Goal: Transaction & Acquisition: Purchase product/service

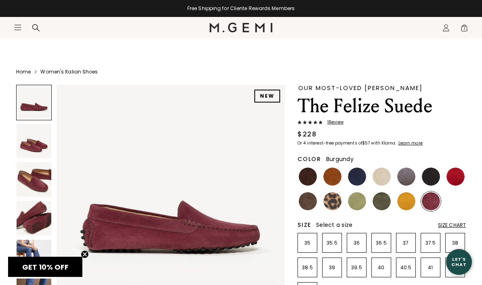
scroll to position [0, 0]
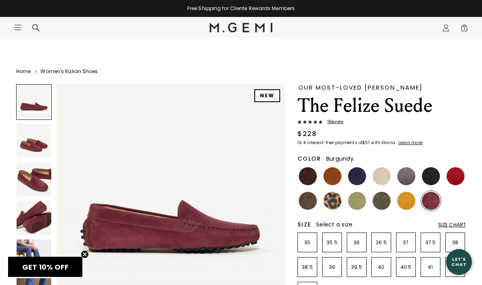
click at [38, 28] on icon at bounding box center [36, 28] width 8 height 8
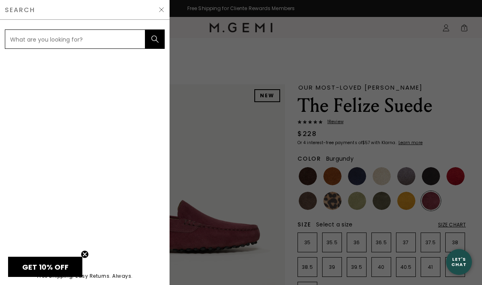
click at [57, 40] on input "text" at bounding box center [75, 38] width 140 height 19
type input "Burgu"
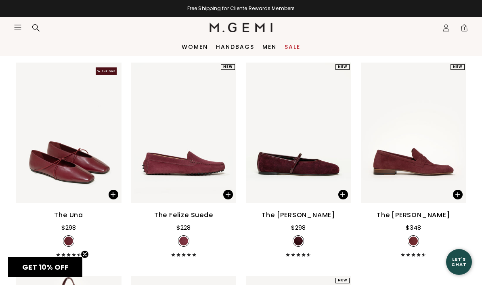
scroll to position [76, 0]
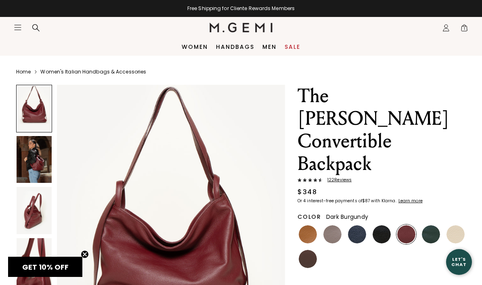
click at [40, 163] on img at bounding box center [34, 159] width 35 height 47
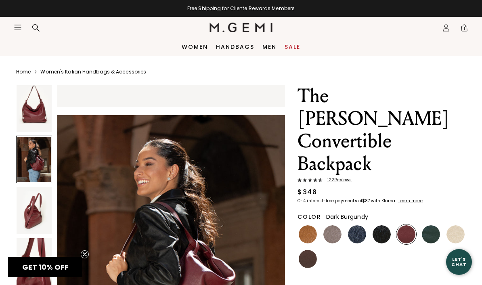
scroll to position [312, 0]
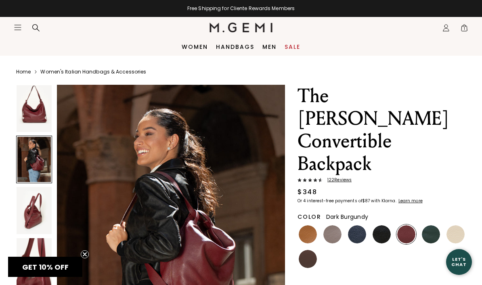
click at [30, 212] on img at bounding box center [34, 210] width 35 height 47
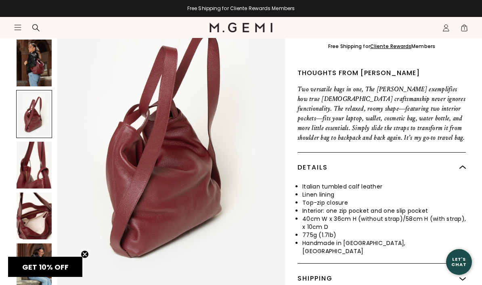
scroll to position [274, 0]
click at [38, 141] on img at bounding box center [34, 164] width 35 height 47
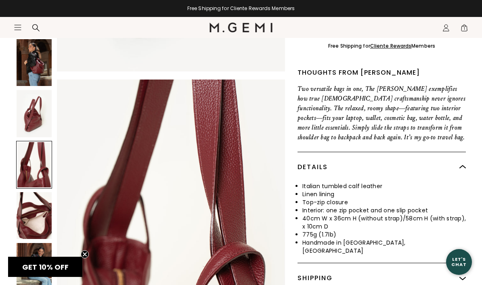
scroll to position [935, 0]
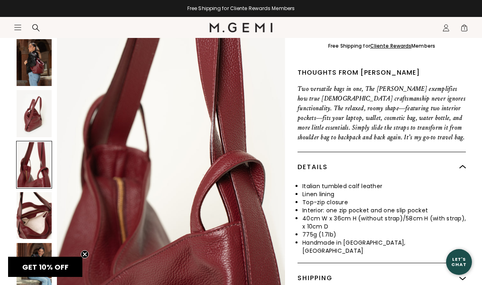
click at [44, 192] on img at bounding box center [34, 215] width 35 height 47
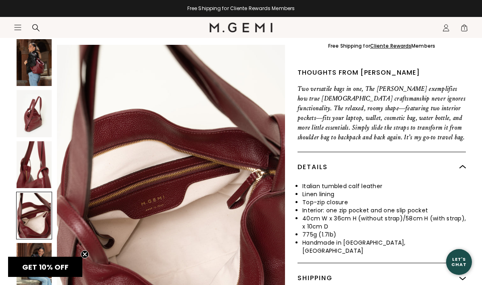
scroll to position [1248, 0]
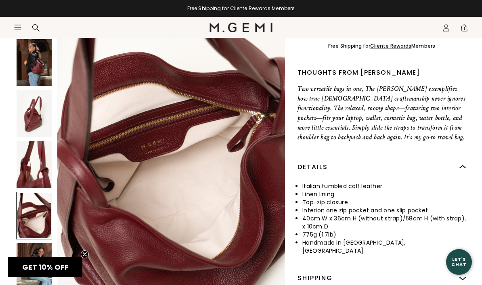
click at [31, 243] on img at bounding box center [34, 266] width 35 height 47
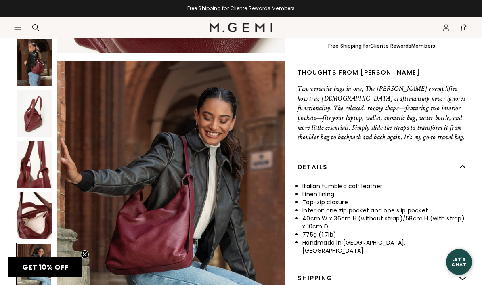
scroll to position [1487, 0]
click at [44, 90] on img at bounding box center [34, 113] width 35 height 47
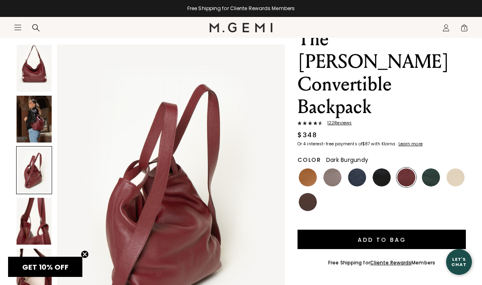
scroll to position [67, 0]
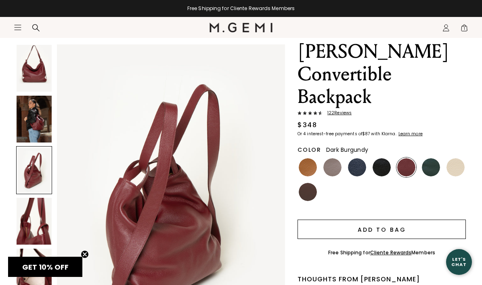
click at [389, 219] on button "Add to Bag" at bounding box center [381, 228] width 168 height 19
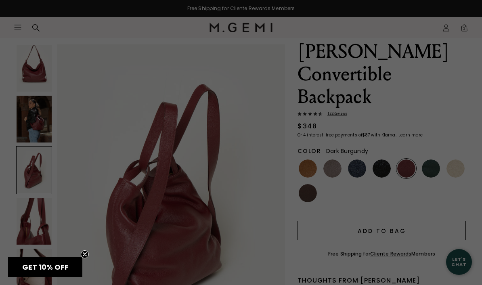
scroll to position [0, 0]
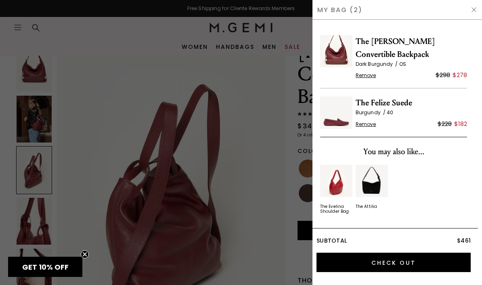
click at [364, 72] on span "Remove" at bounding box center [365, 75] width 21 height 6
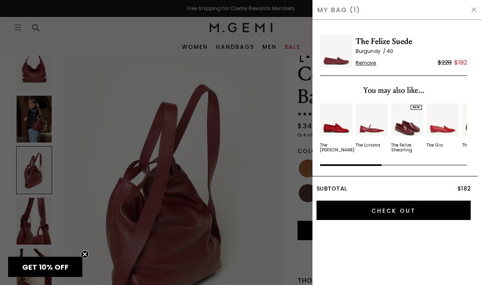
click at [268, 161] on div at bounding box center [241, 142] width 482 height 285
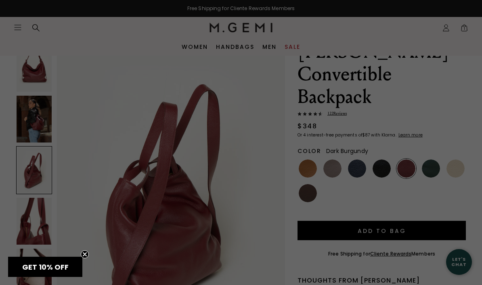
scroll to position [67, 0]
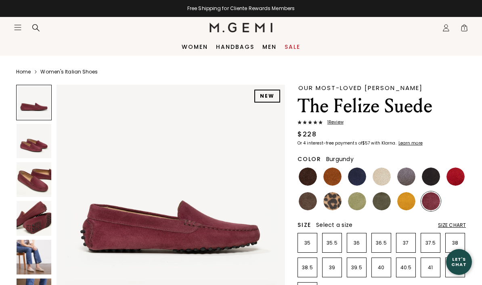
click at [310, 200] on img at bounding box center [308, 201] width 18 height 18
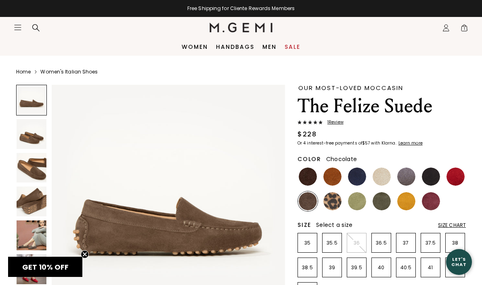
click at [311, 178] on img at bounding box center [308, 176] width 18 height 18
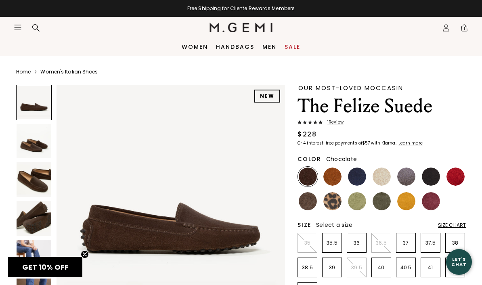
click at [31, 148] on img at bounding box center [34, 141] width 35 height 35
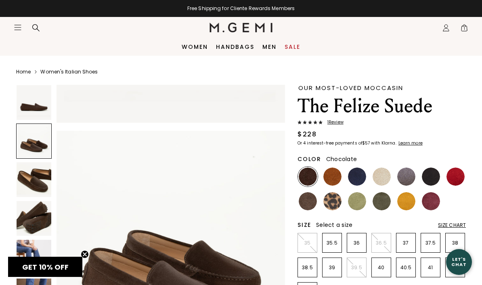
scroll to position [236, 0]
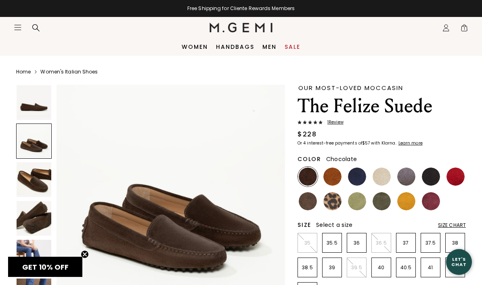
click at [35, 181] on img at bounding box center [34, 179] width 35 height 35
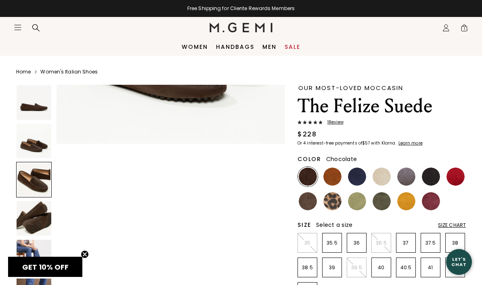
scroll to position [473, 0]
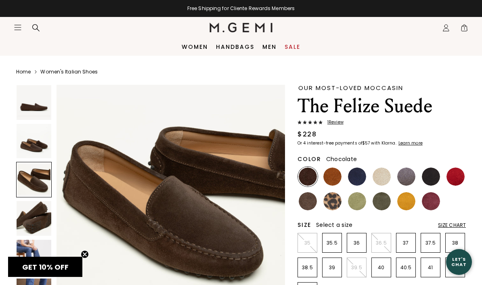
click at [32, 221] on img at bounding box center [34, 218] width 35 height 35
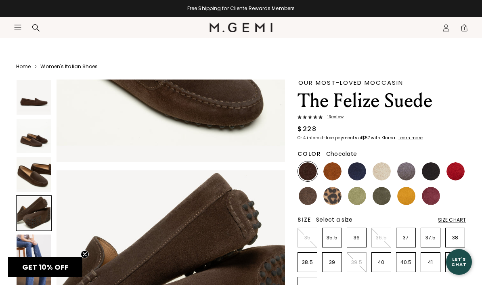
scroll to position [14, 0]
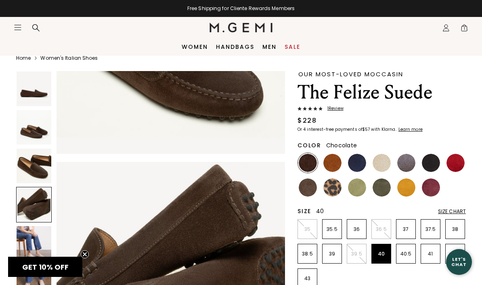
click at [381, 253] on p "40" at bounding box center [381, 254] width 19 height 6
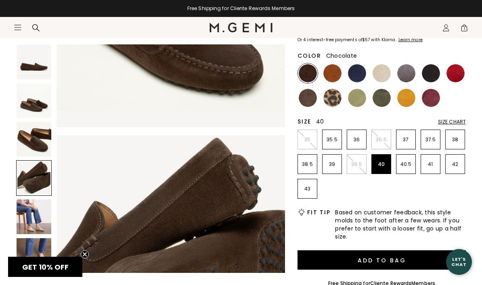
scroll to position [107, 0]
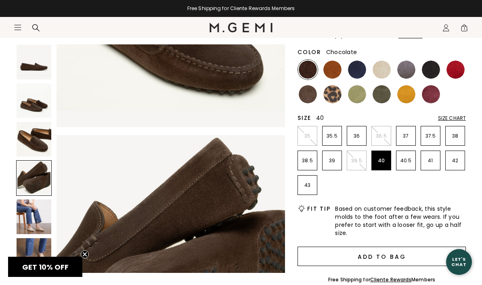
click at [429, 256] on button "Add to Bag" at bounding box center [381, 255] width 168 height 19
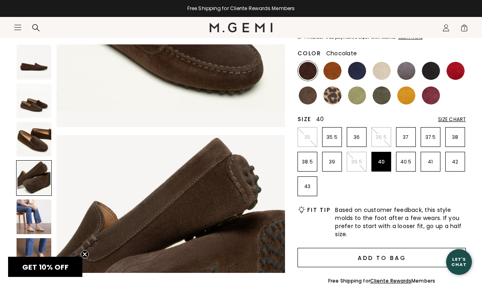
scroll to position [0, 0]
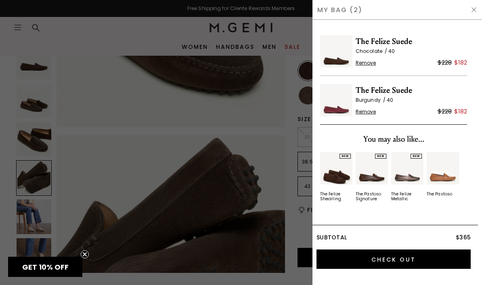
click at [471, 10] on img at bounding box center [473, 9] width 6 height 6
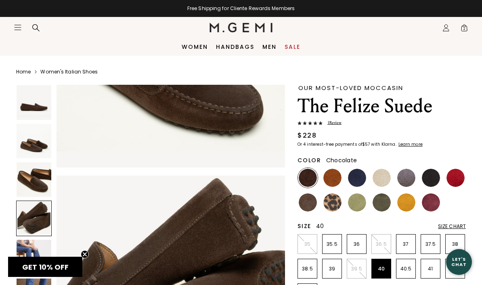
scroll to position [107, 0]
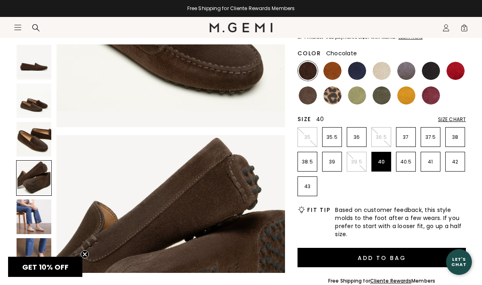
click at [39, 30] on icon at bounding box center [36, 28] width 8 height 8
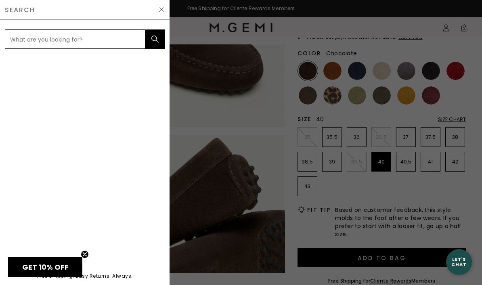
click at [40, 39] on input "text" at bounding box center [75, 38] width 140 height 19
type input "Chocolate"
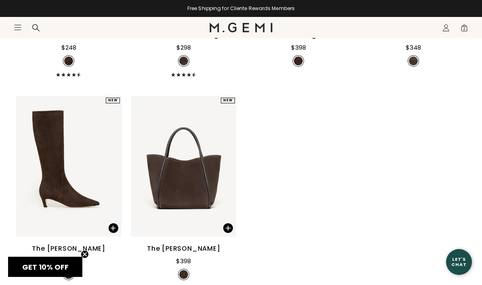
scroll to position [1133, 0]
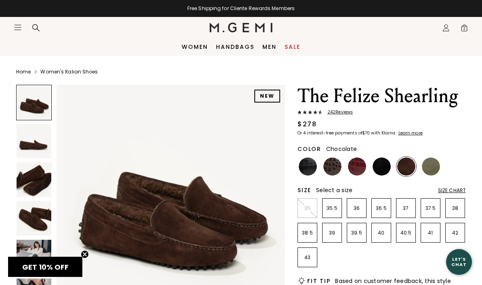
click at [32, 144] on img at bounding box center [34, 141] width 35 height 35
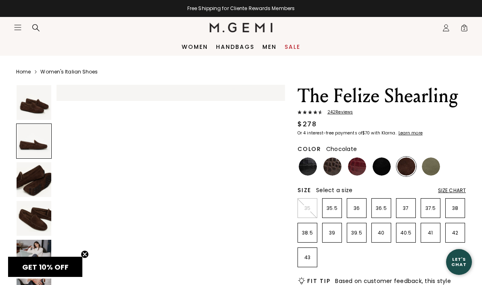
scroll to position [236, 0]
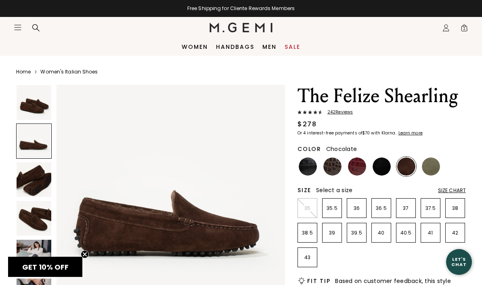
click at [31, 184] on img at bounding box center [34, 179] width 35 height 35
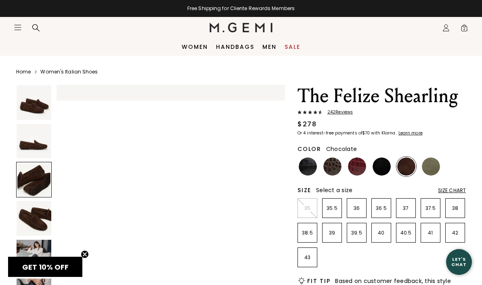
scroll to position [473, 0]
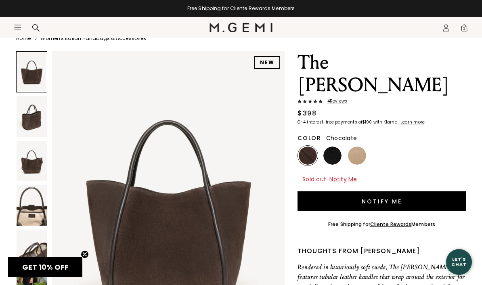
scroll to position [34, 0]
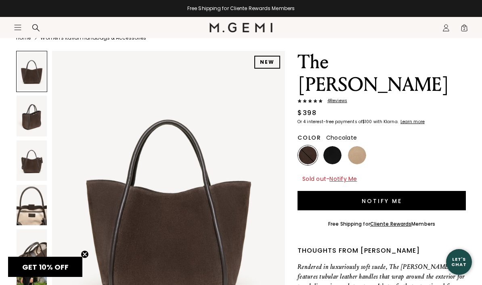
click at [27, 119] on img at bounding box center [32, 116] width 30 height 40
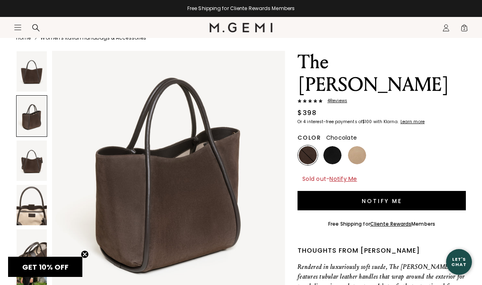
scroll to position [356, 0]
click at [35, 160] on img at bounding box center [32, 160] width 30 height 40
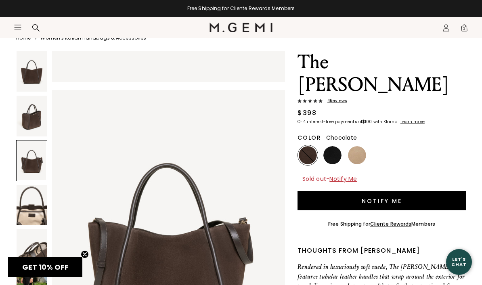
scroll to position [637, 0]
